Goal: Information Seeking & Learning: Find specific page/section

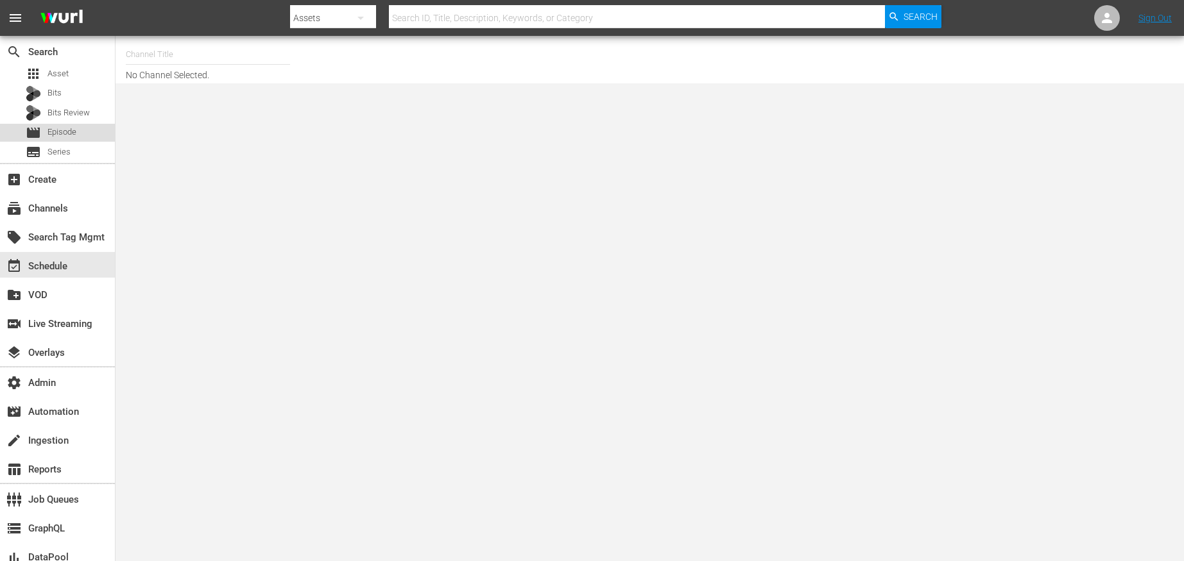
click at [80, 137] on div "movie Episode" at bounding box center [57, 133] width 115 height 18
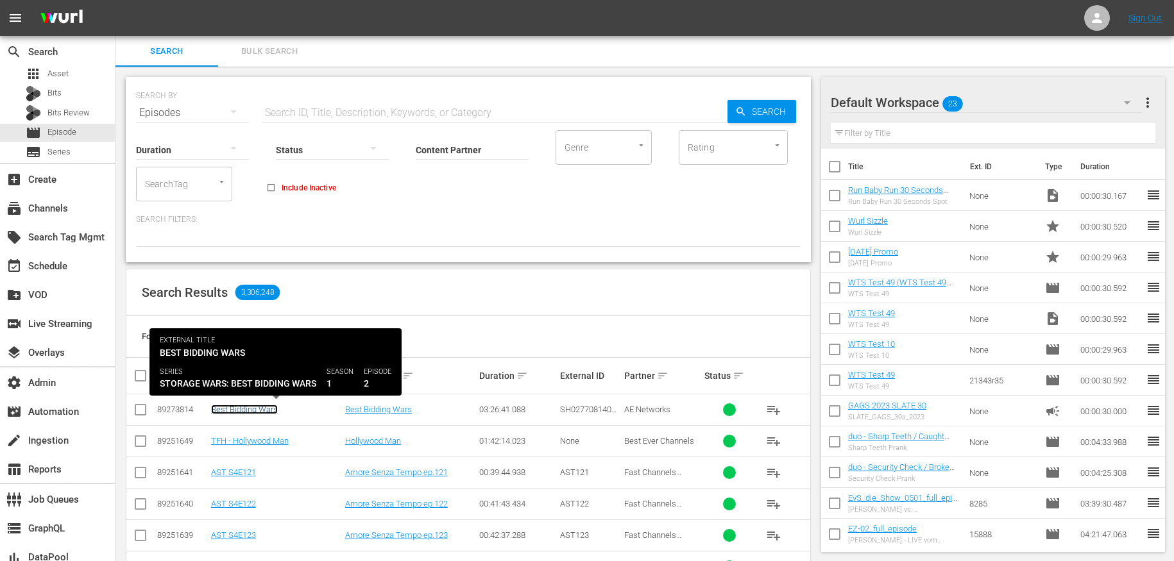
click at [255, 413] on link "Best Bidding Wars" at bounding box center [244, 410] width 67 height 10
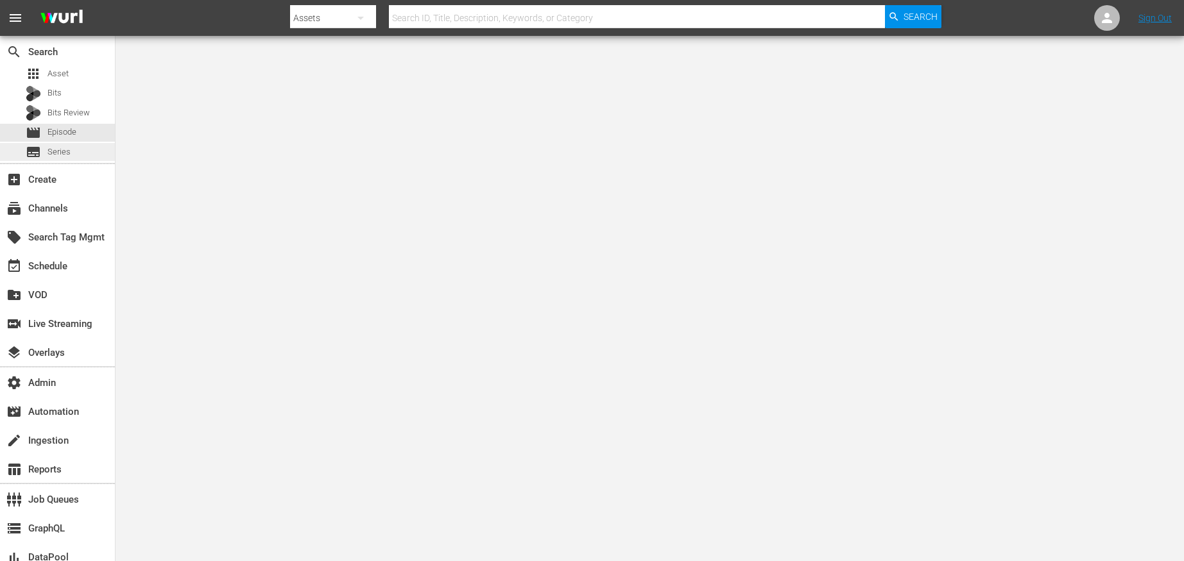
click at [49, 158] on div "subtitles Series" at bounding box center [48, 152] width 45 height 18
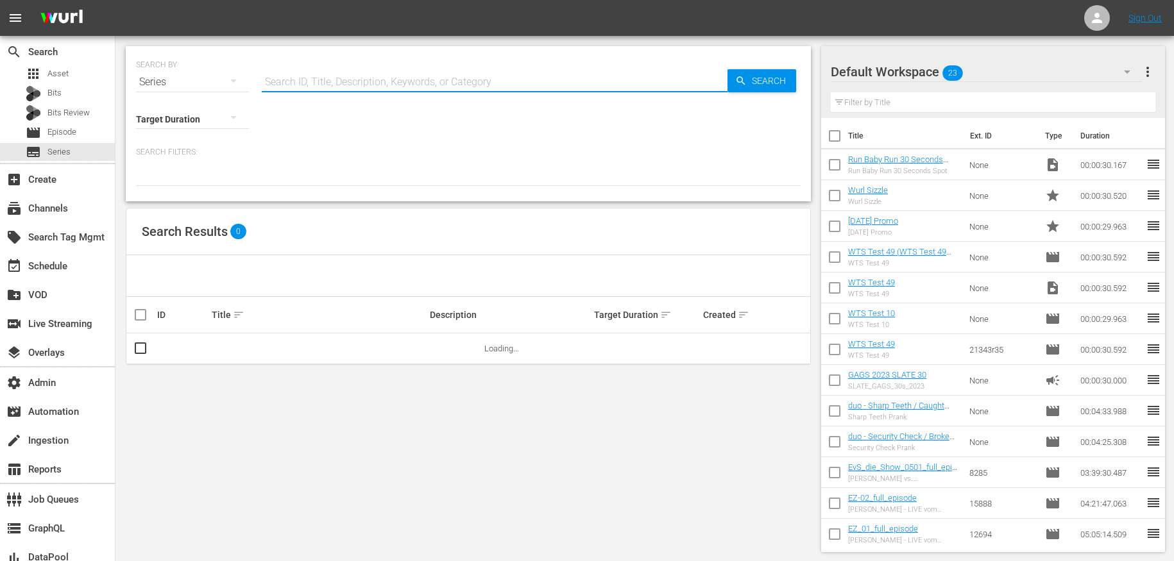
click at [268, 89] on input "text" at bounding box center [495, 82] width 466 height 31
paste input "56780911"
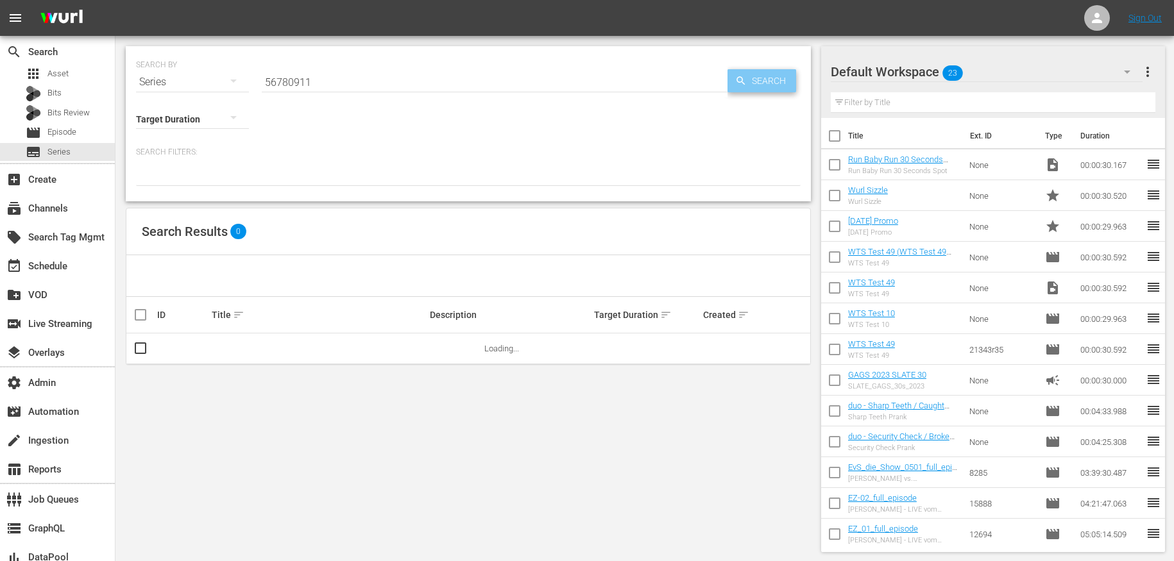
click at [741, 74] on div "Search" at bounding box center [761, 80] width 69 height 23
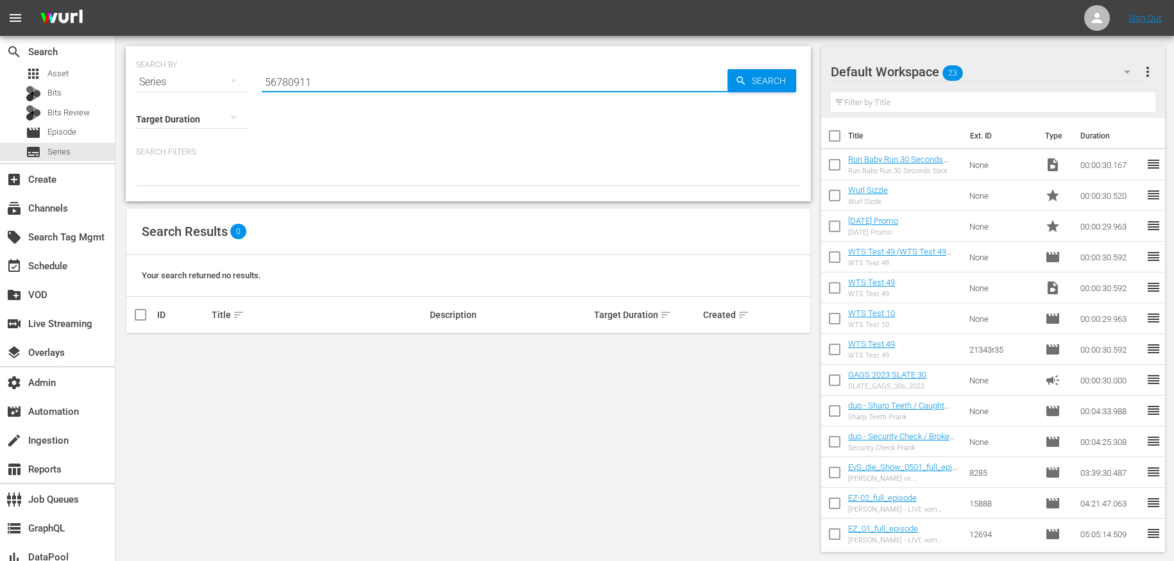
drag, startPoint x: 226, startPoint y: 87, endPoint x: 184, endPoint y: 89, distance: 42.4
click at [183, 89] on div "SEARCH BY Search By Series Search ID, Title, Description, Keywords, or Category…" at bounding box center [468, 123] width 685 height 155
drag, startPoint x: 328, startPoint y: 81, endPoint x: 260, endPoint y: 85, distance: 68.1
click at [260, 85] on div "SEARCH BY Search By Series Search ID, Title, Description, Keywords, or Category…" at bounding box center [468, 74] width 665 height 46
type input "Dr. Phil"
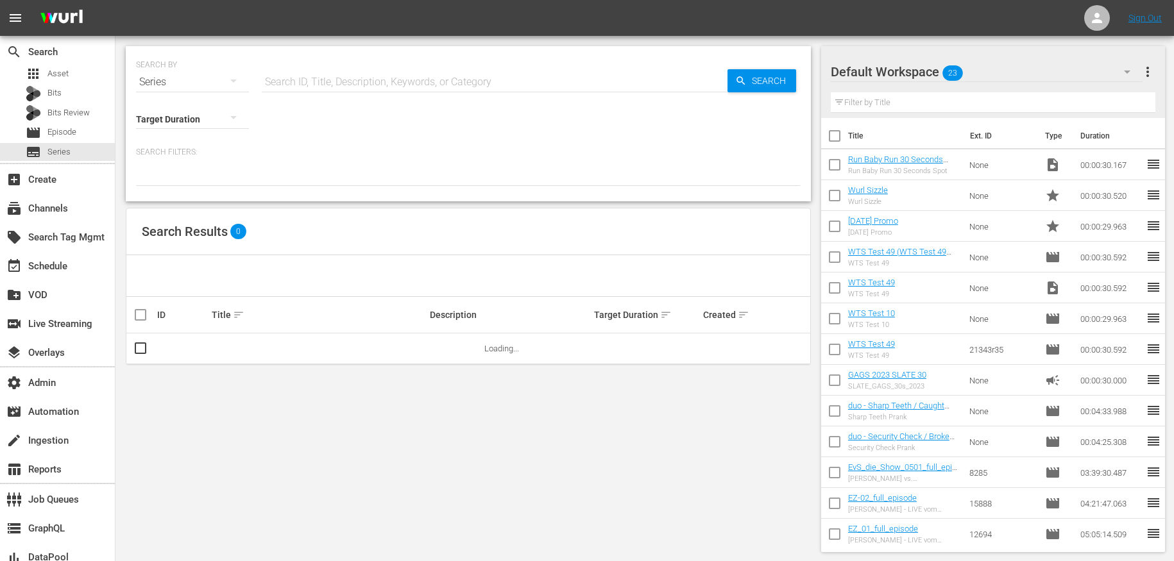
click at [307, 80] on input "text" at bounding box center [495, 82] width 466 height 31
type input "Dr. Phil"
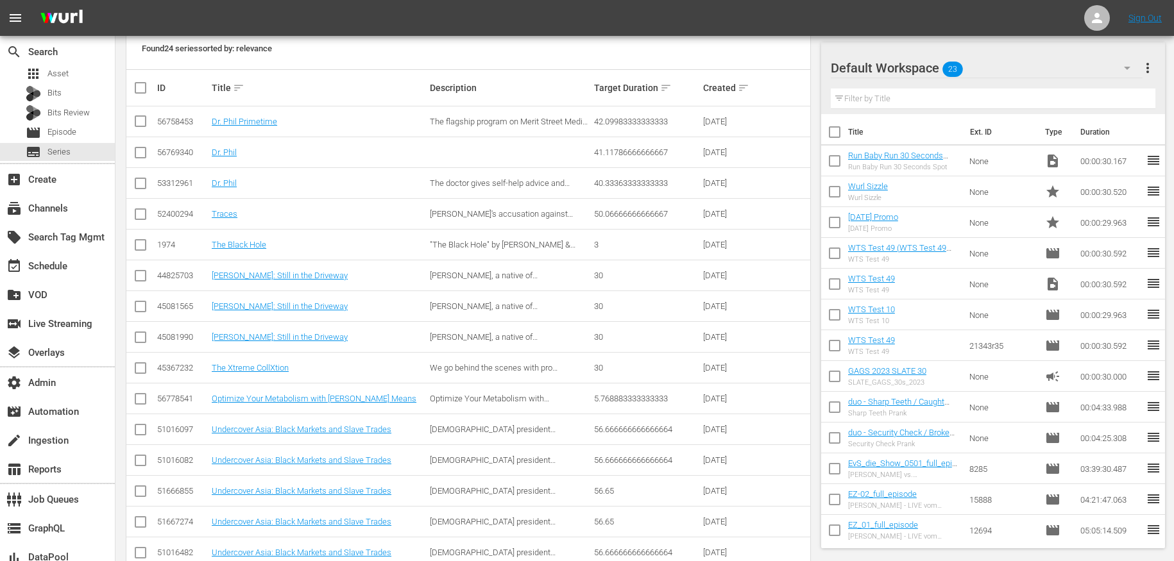
scroll to position [91, 0]
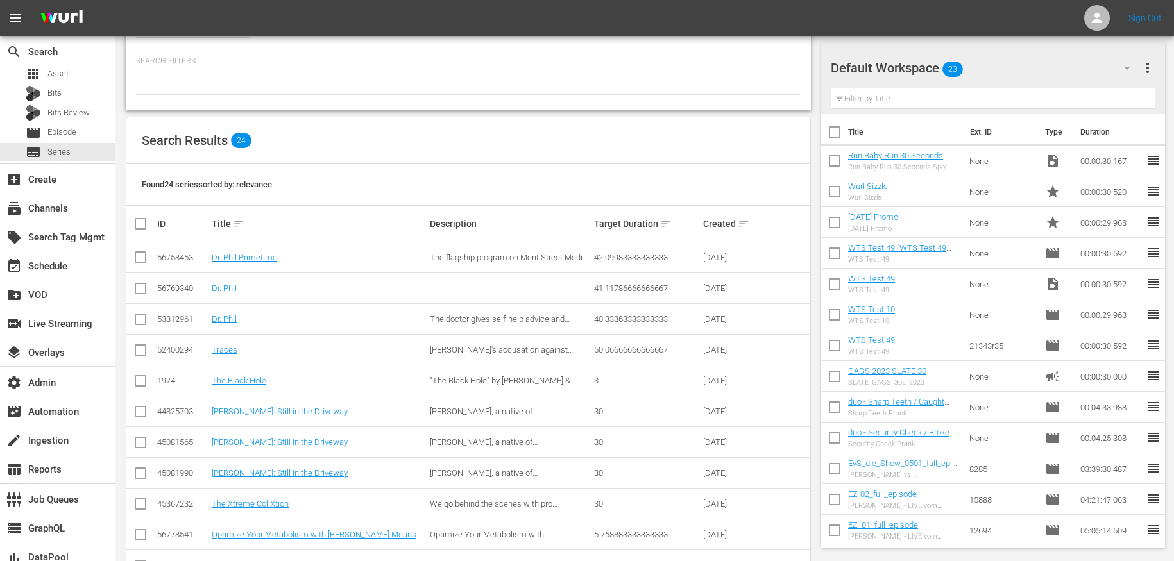
click at [230, 277] on td "Dr. Phil" at bounding box center [319, 288] width 218 height 31
click at [230, 284] on link "Dr. Phil" at bounding box center [224, 289] width 25 height 10
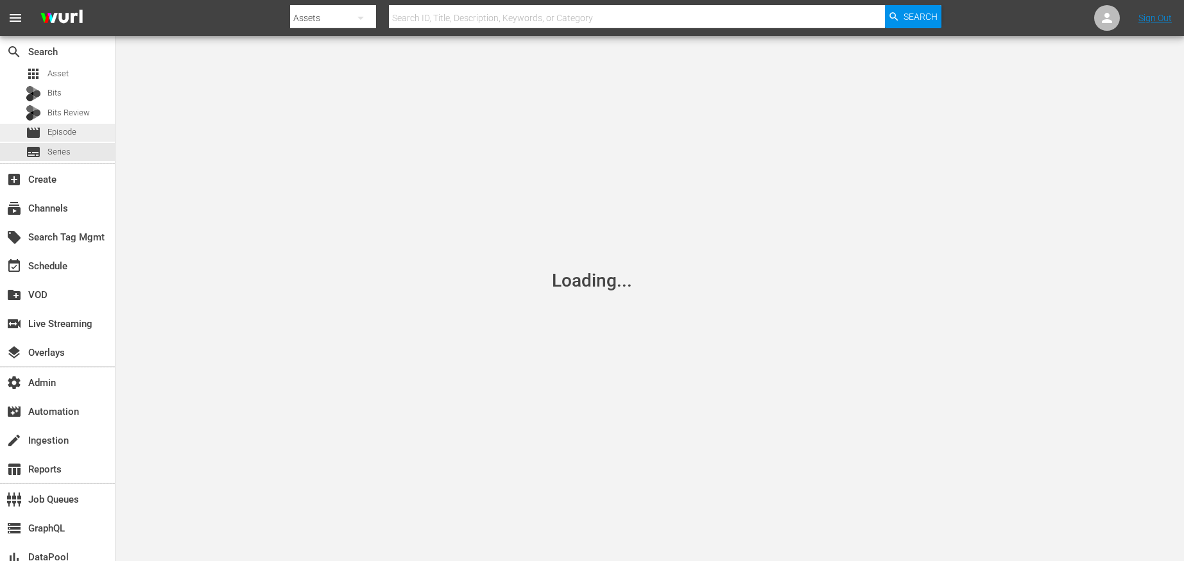
click at [53, 130] on span "Episode" at bounding box center [61, 132] width 29 height 13
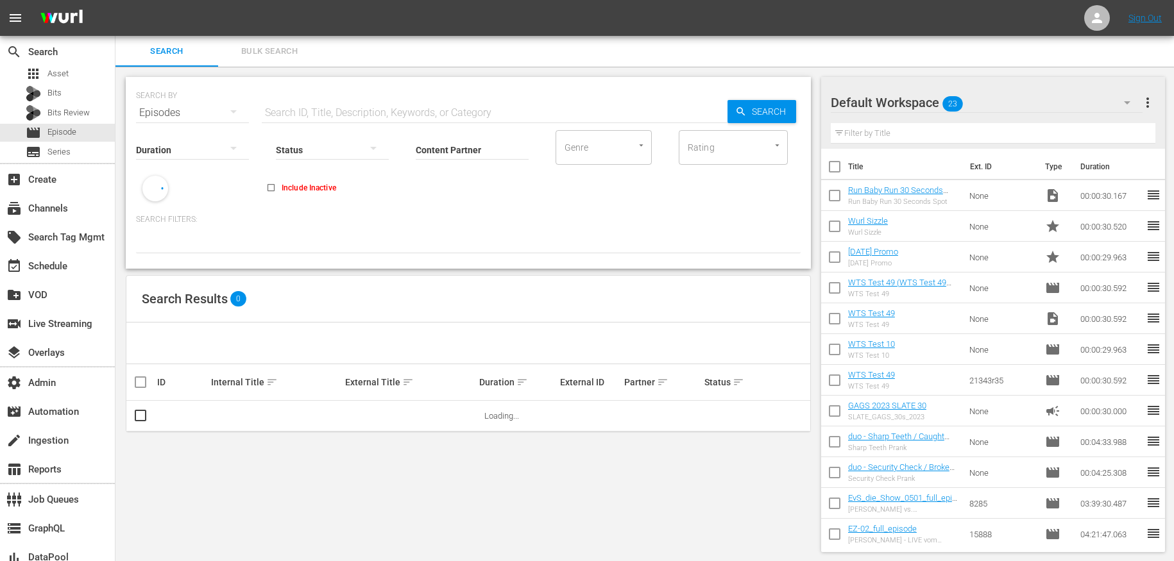
click at [327, 110] on input "text" at bounding box center [495, 113] width 466 height 31
type input "Dr. Phil"
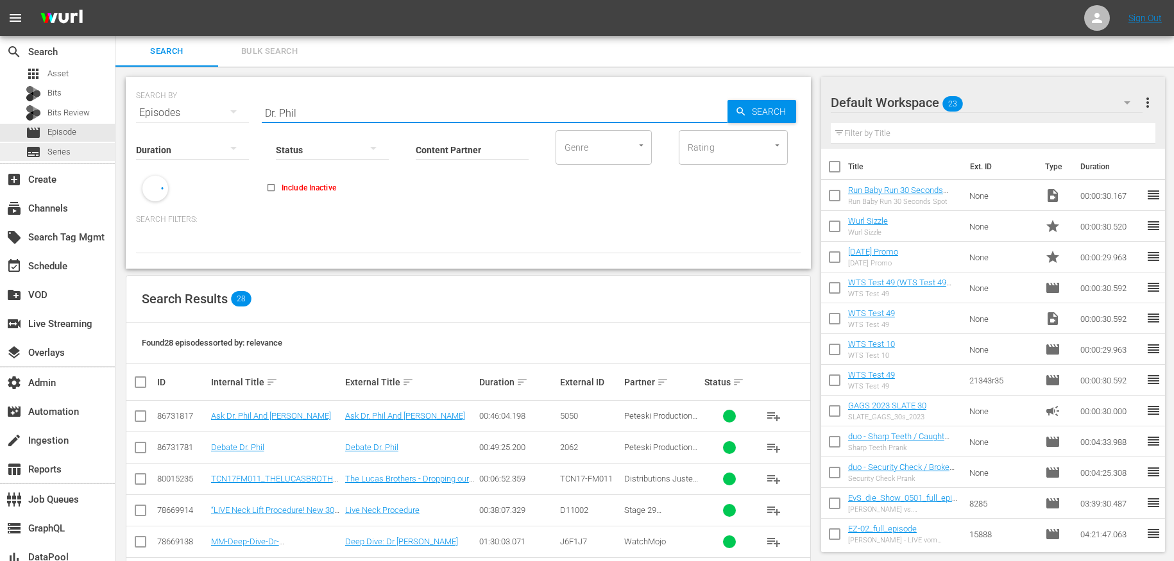
click at [61, 150] on span "Series" at bounding box center [58, 152] width 23 height 13
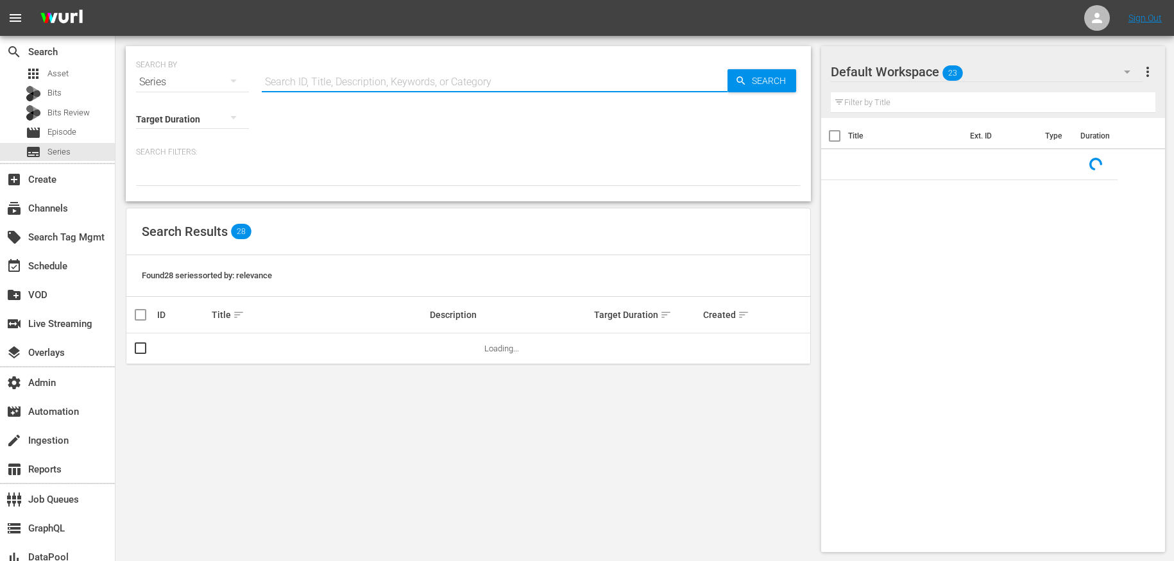
click at [322, 83] on input "text" at bounding box center [495, 82] width 466 height 31
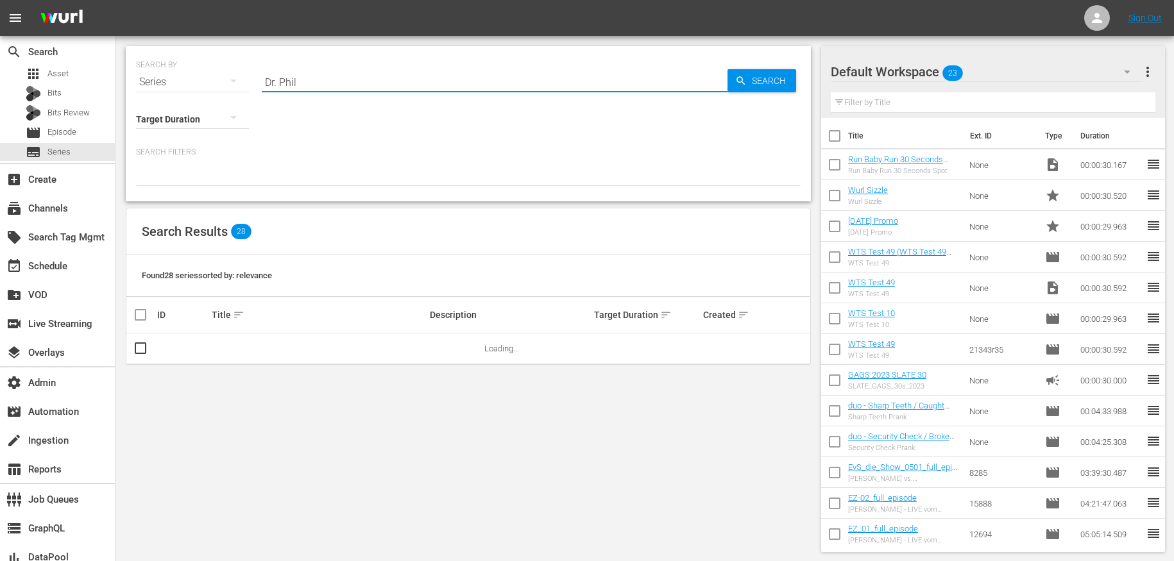
type input "Dr. Phil"
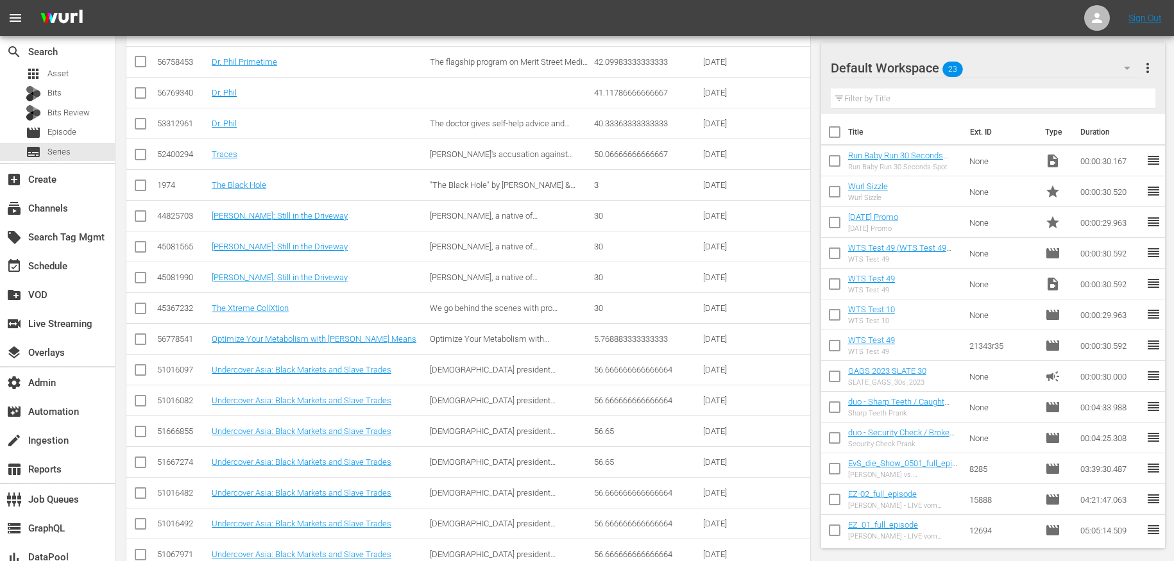
scroll to position [294, 0]
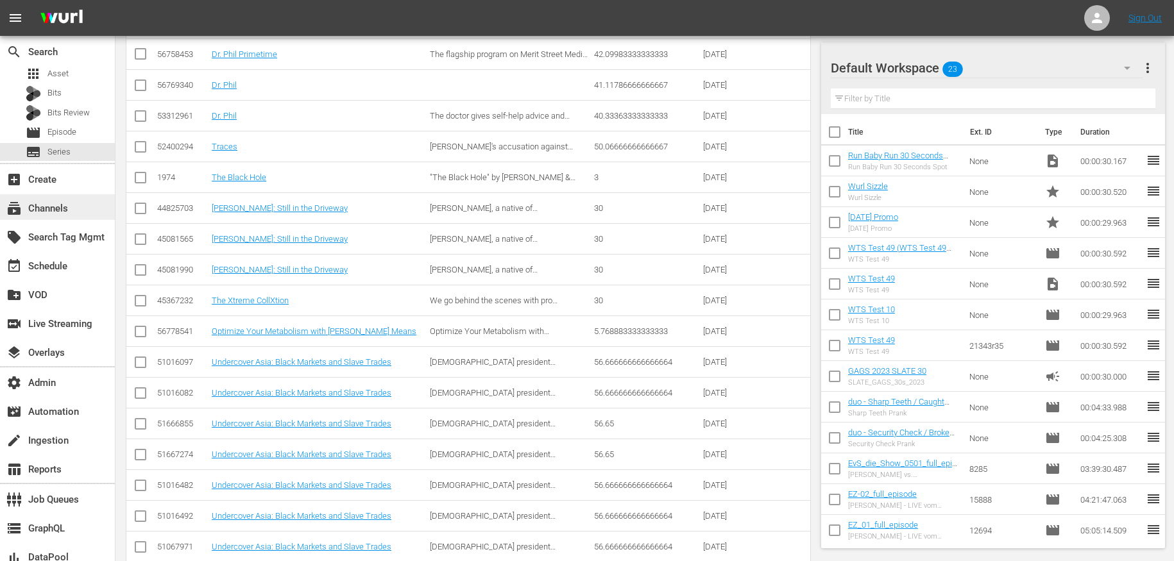
click at [47, 210] on div "subscriptions Channels" at bounding box center [36, 207] width 72 height 12
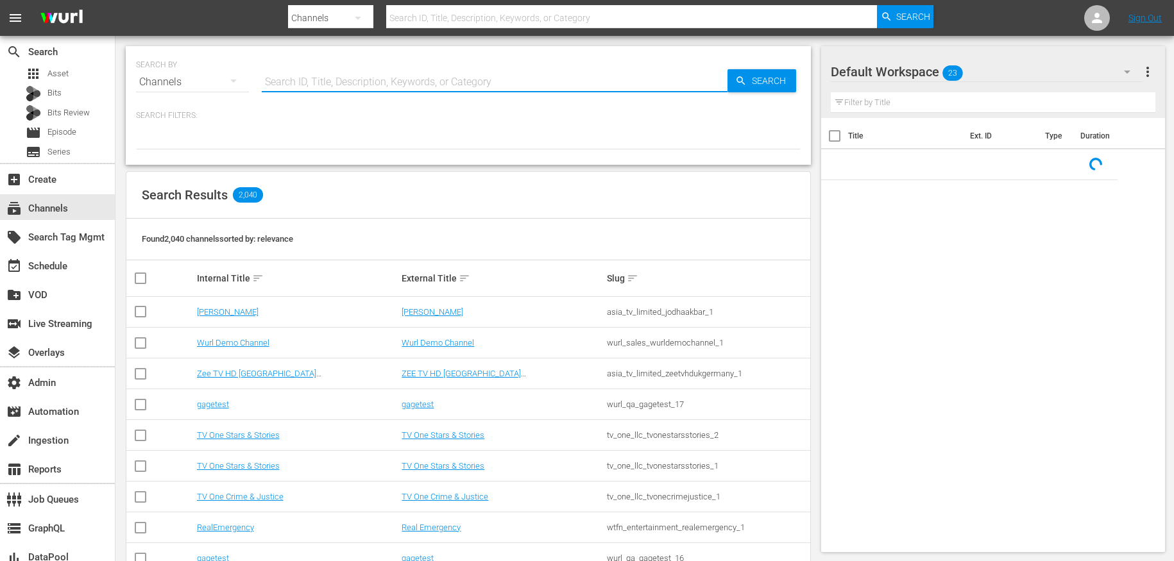
click at [339, 89] on input "text" at bounding box center [495, 82] width 466 height 31
paste input "peteski_productions_inc_drphil_1"
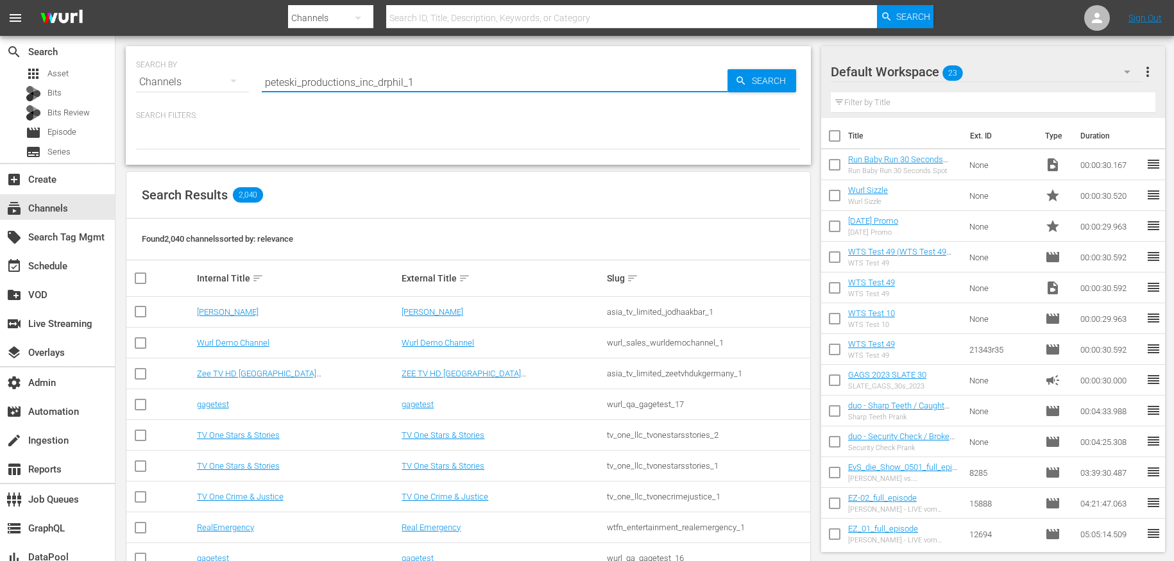
type input "peteski_productions_inc_drphil_1"
click at [737, 82] on icon "button" at bounding box center [741, 81] width 12 height 12
type input "peteski_productions_inc_drphil_1"
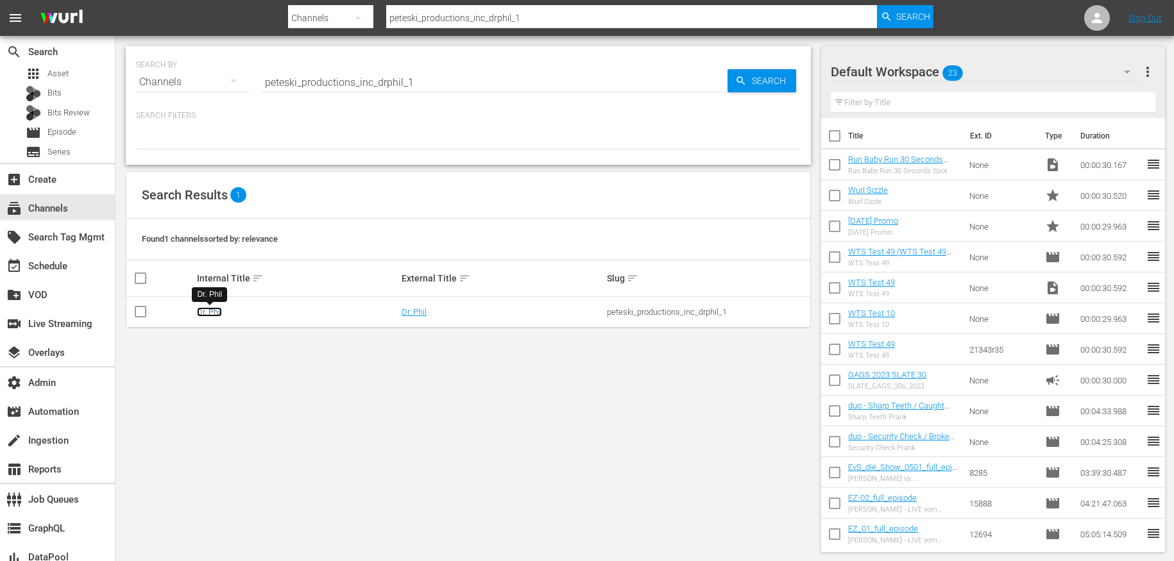
click at [214, 309] on link "Dr. Phil" at bounding box center [209, 312] width 25 height 10
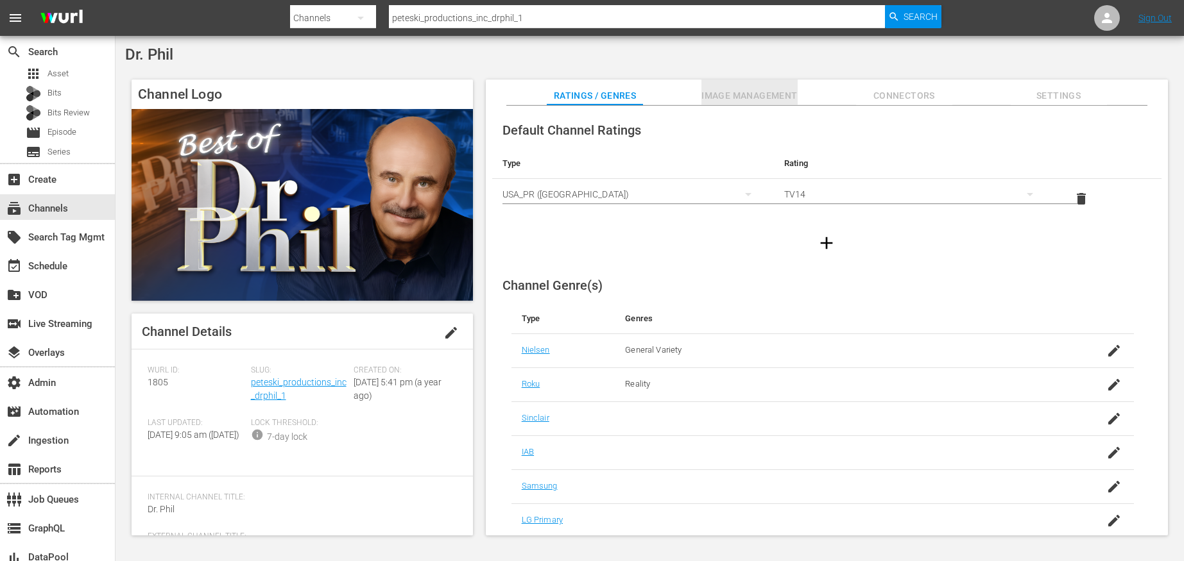
click at [738, 99] on span "Image Management" at bounding box center [749, 96] width 96 height 16
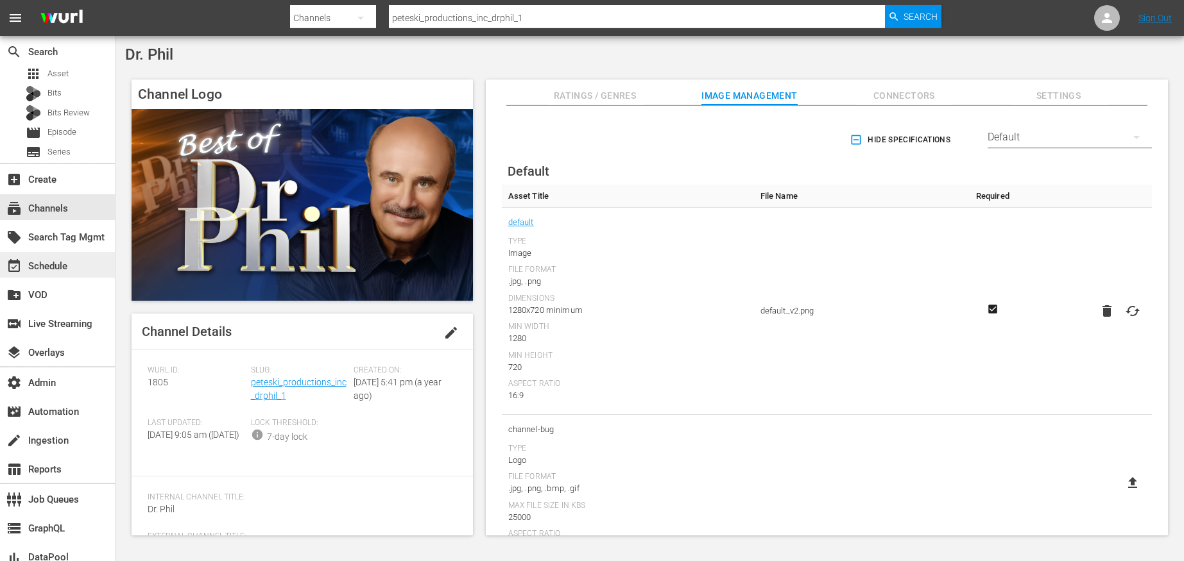
click at [71, 269] on div "event_available Schedule" at bounding box center [36, 265] width 72 height 12
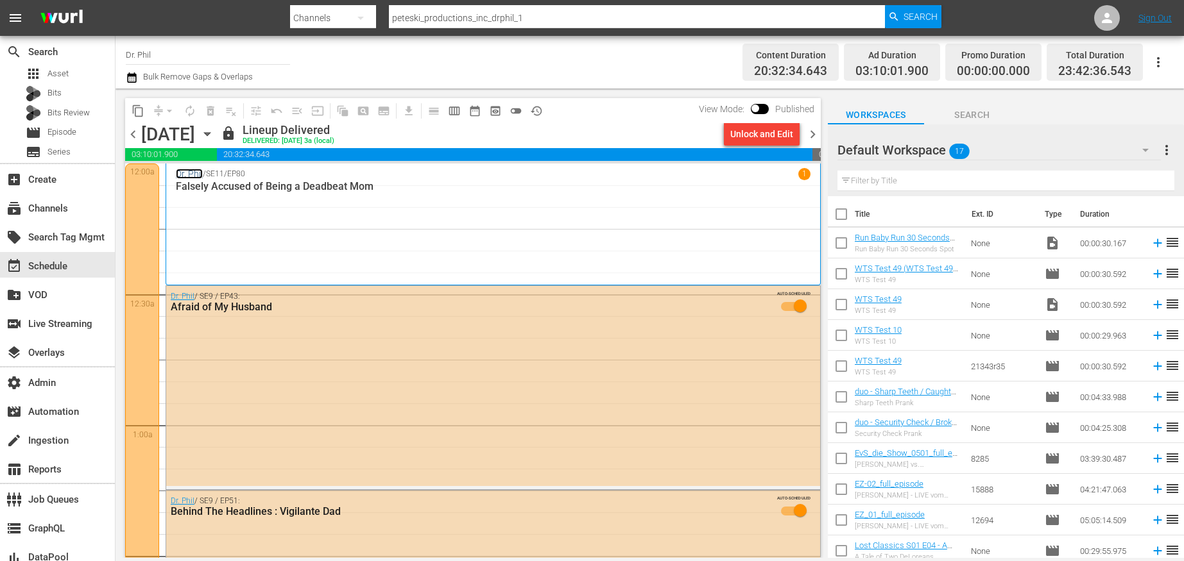
click at [184, 172] on link "Dr. Phil" at bounding box center [189, 174] width 27 height 10
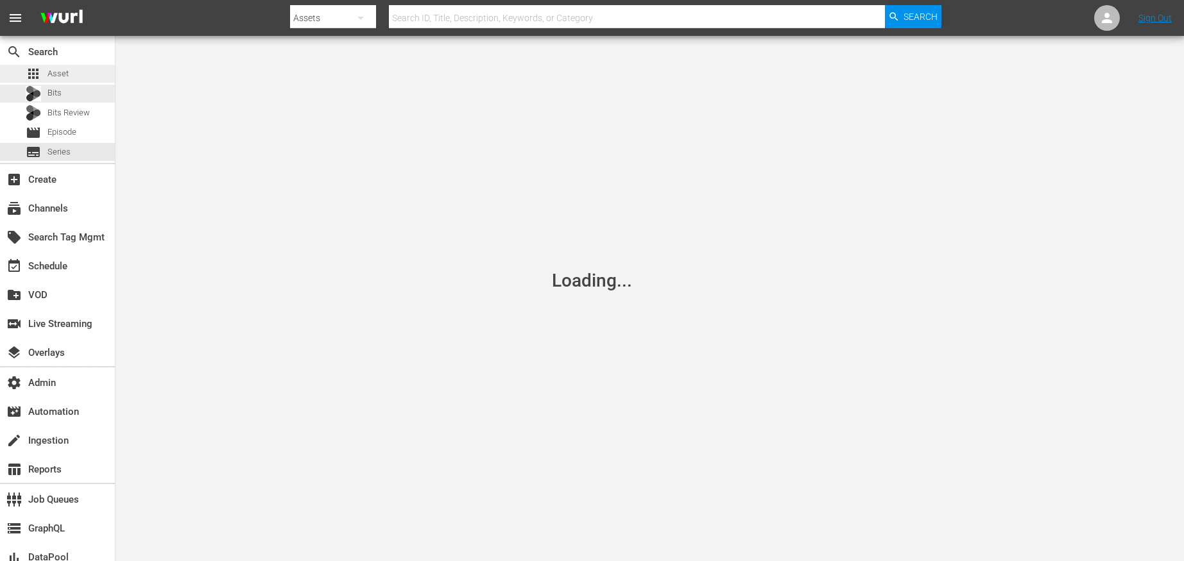
click at [38, 76] on span "apps" at bounding box center [33, 73] width 15 height 15
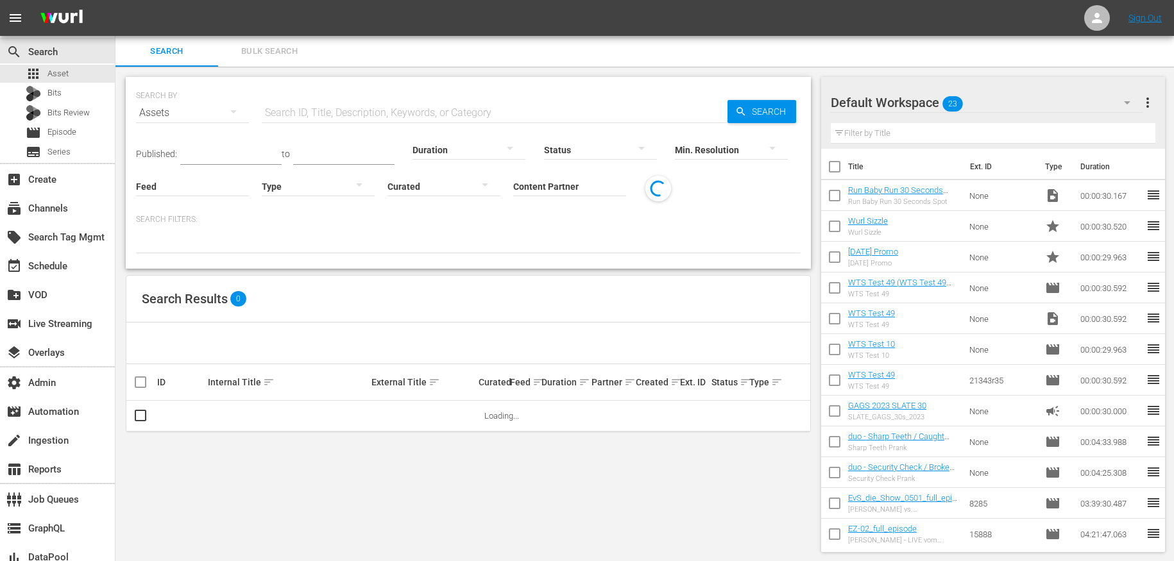
click at [373, 103] on input "text" at bounding box center [495, 113] width 466 height 31
paste input "56780911"
type input "56780911"
click at [736, 111] on icon "button" at bounding box center [741, 112] width 12 height 12
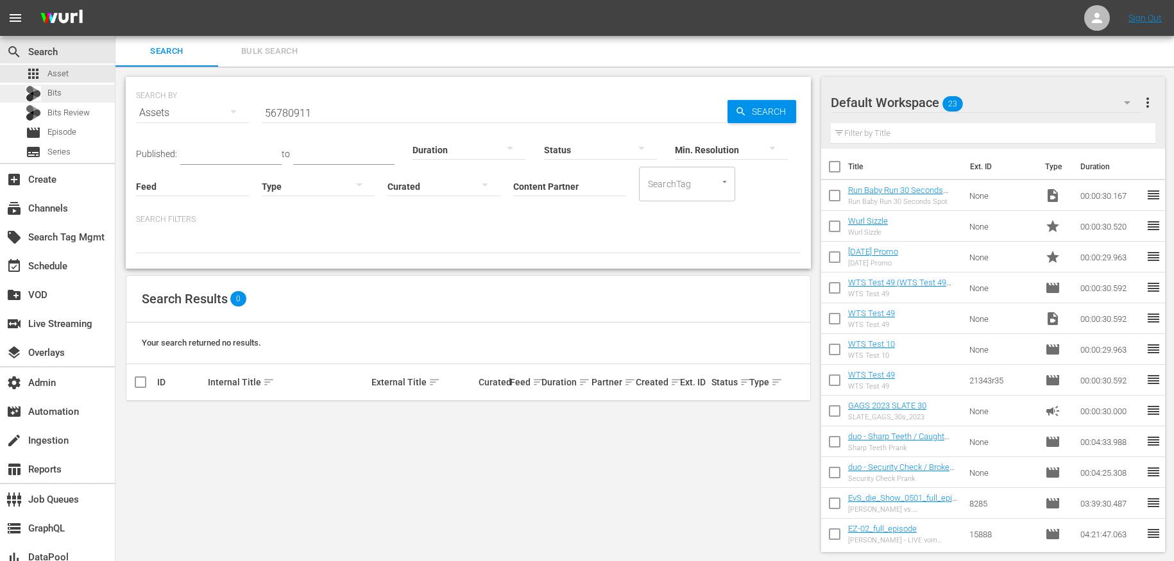
click at [61, 96] on span "Bits" at bounding box center [54, 93] width 14 height 13
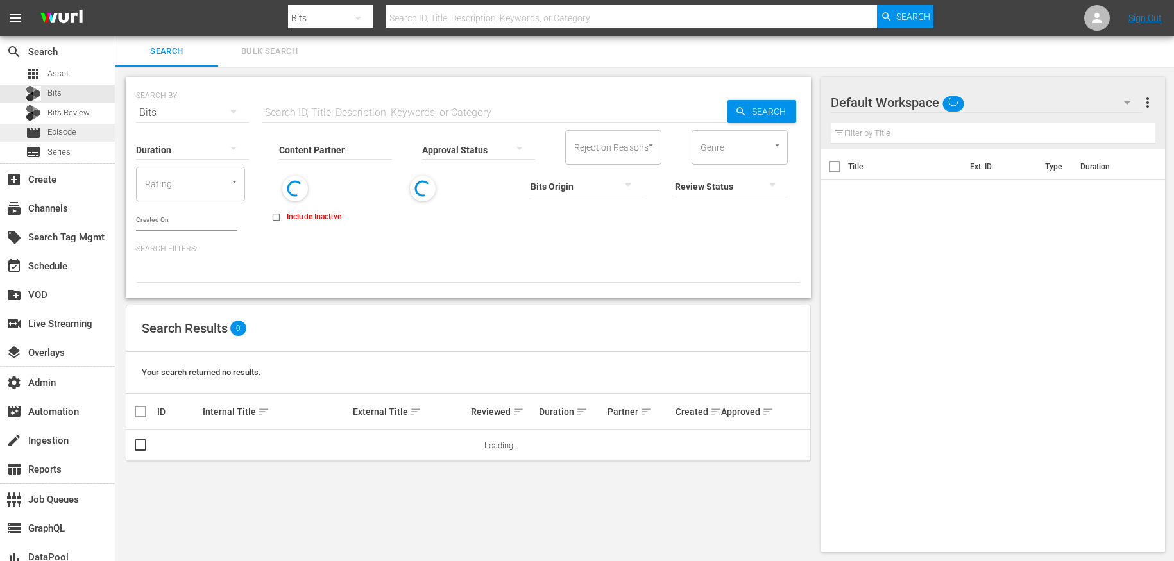
click at [60, 126] on span "Episode" at bounding box center [61, 132] width 29 height 13
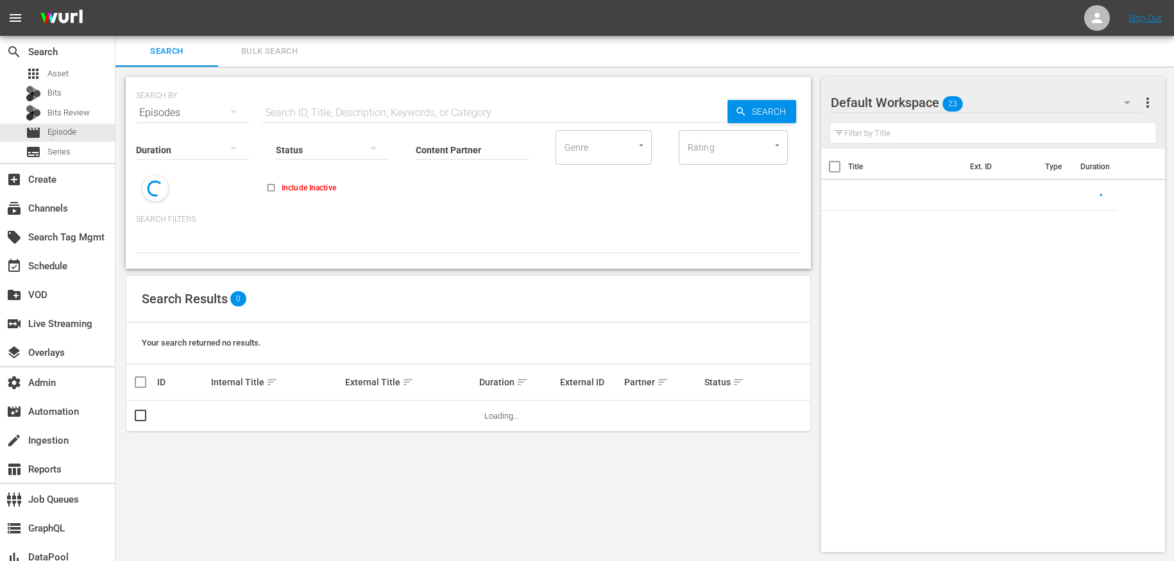
click at [384, 106] on input "text" at bounding box center [495, 113] width 466 height 31
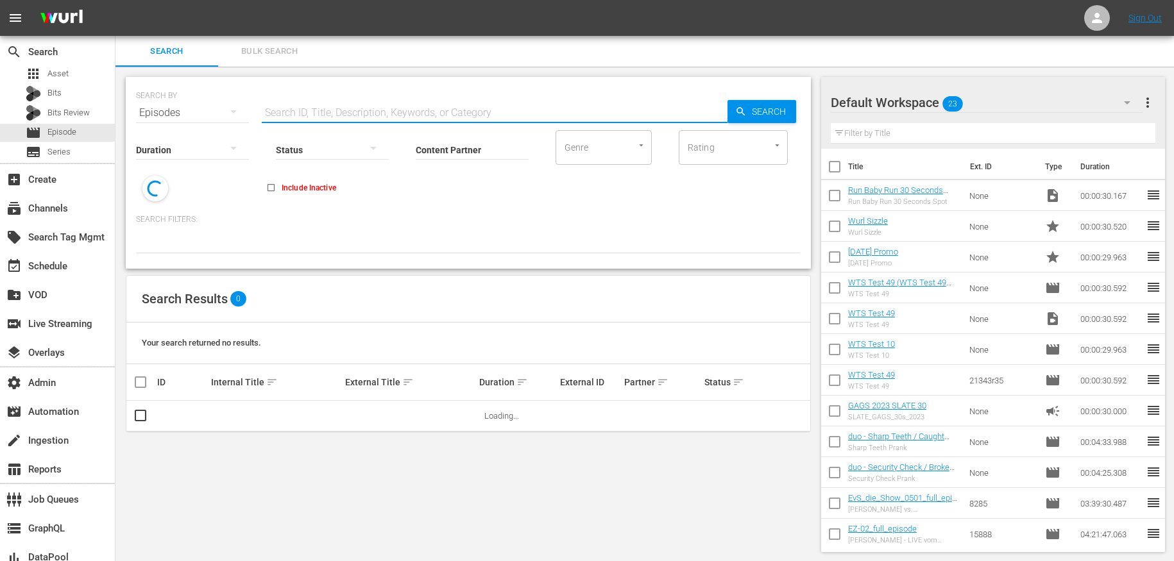
paste input "56780911"
type input "56780911"
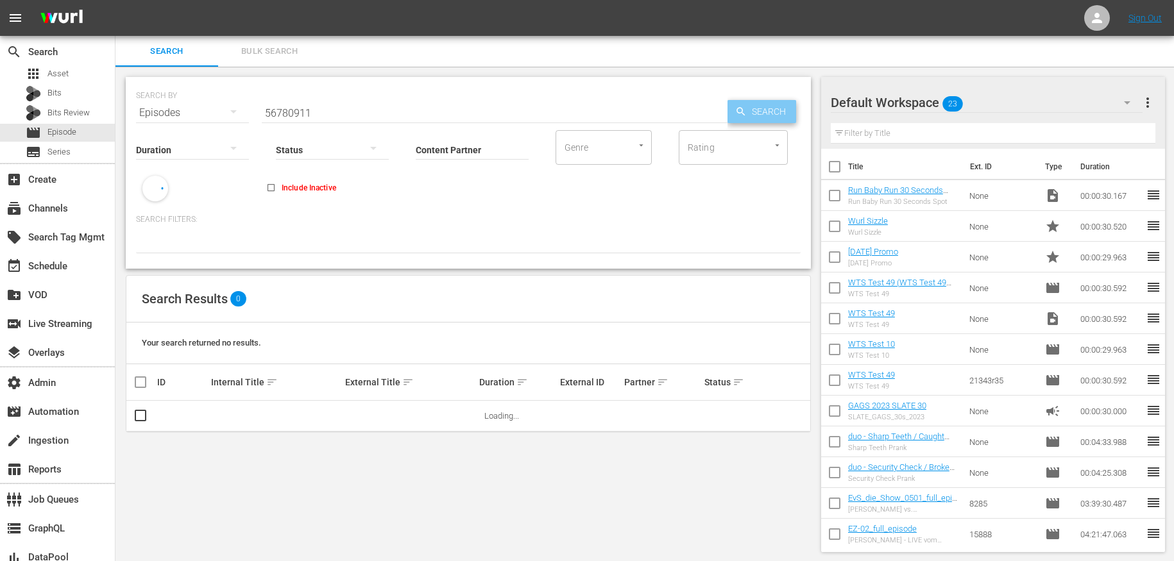
click at [767, 114] on span "Search" at bounding box center [771, 111] width 49 height 23
